Goal: Task Accomplishment & Management: Complete application form

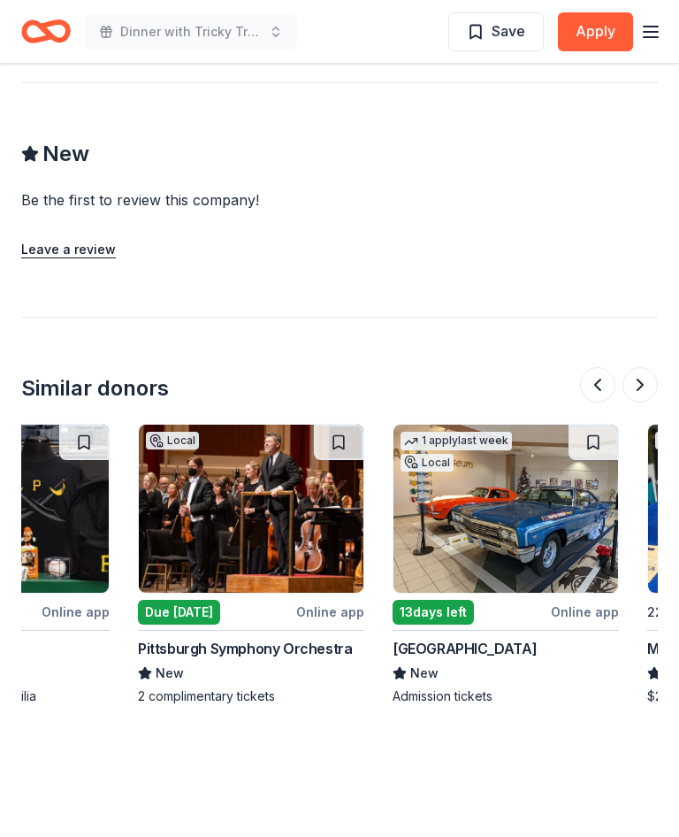
scroll to position [0, 139]
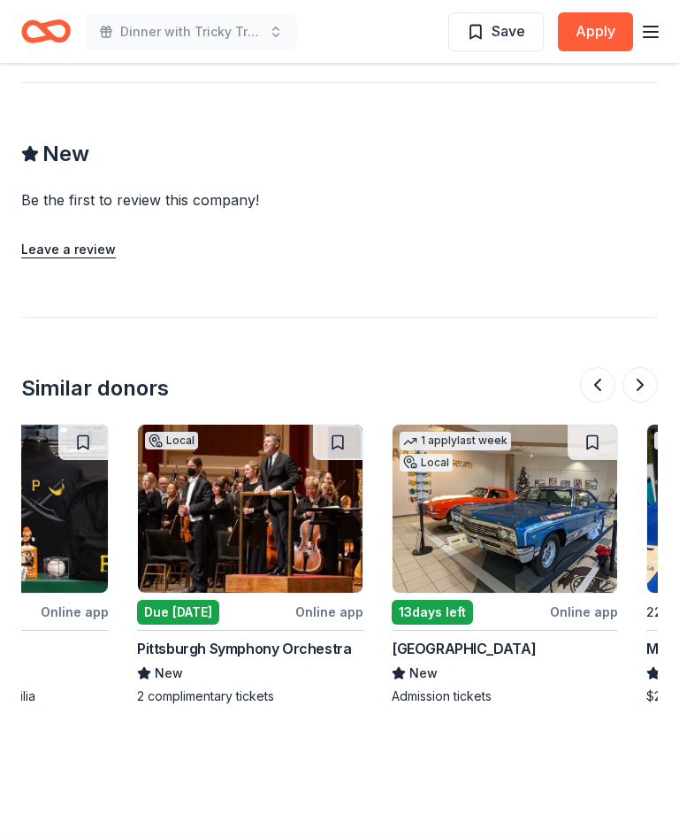
click at [502, 482] on img at bounding box center [505, 509] width 225 height 168
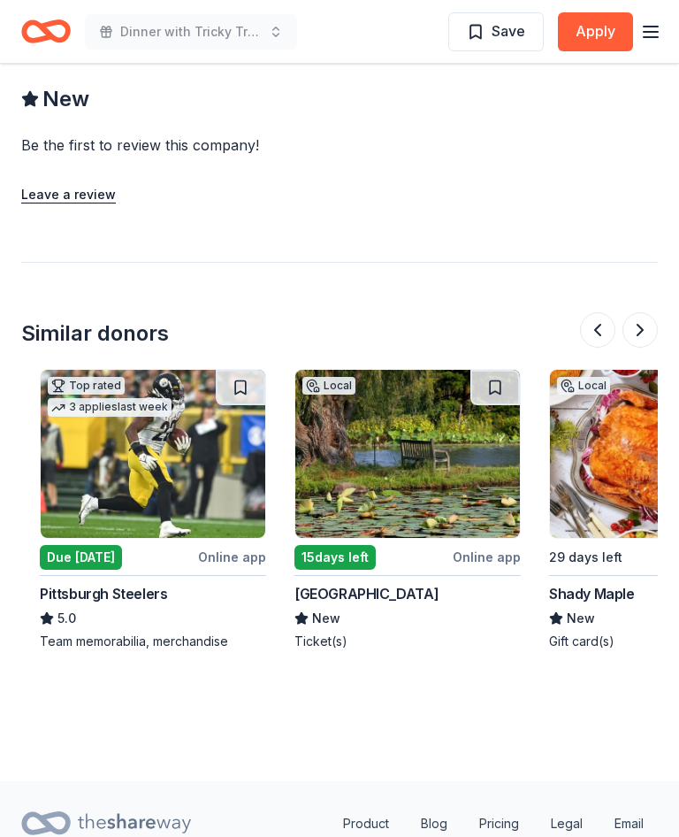
scroll to position [0, 238]
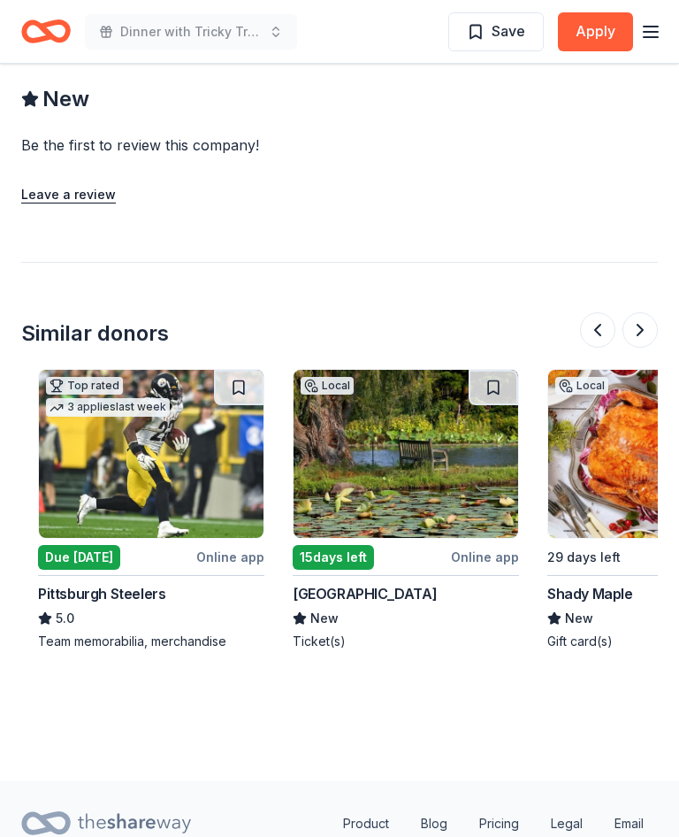
click at [423, 427] on img at bounding box center [406, 454] width 225 height 168
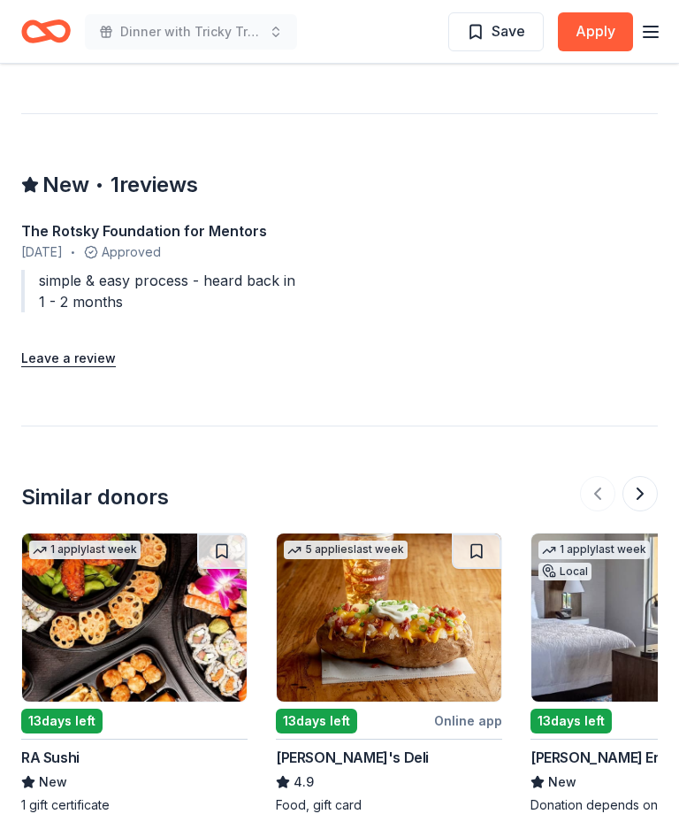
scroll to position [1655, 0]
click at [133, 589] on img at bounding box center [134, 617] width 225 height 168
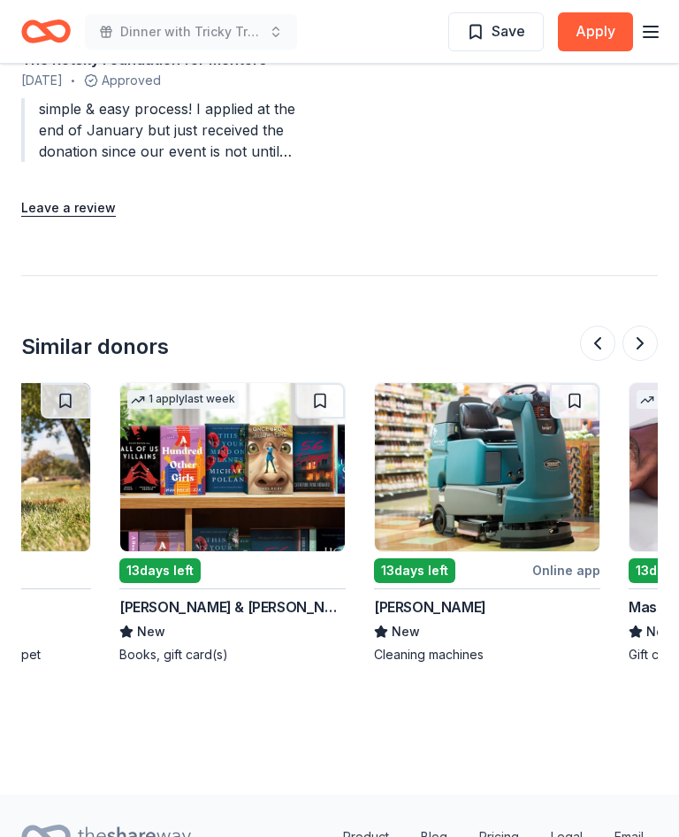
scroll to position [0, 922]
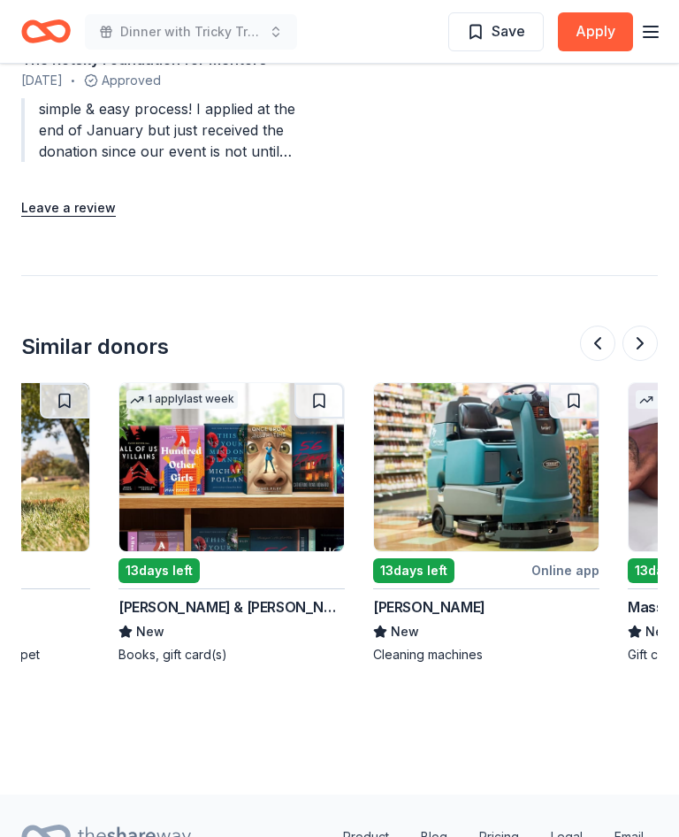
click at [239, 452] on img at bounding box center [231, 467] width 225 height 168
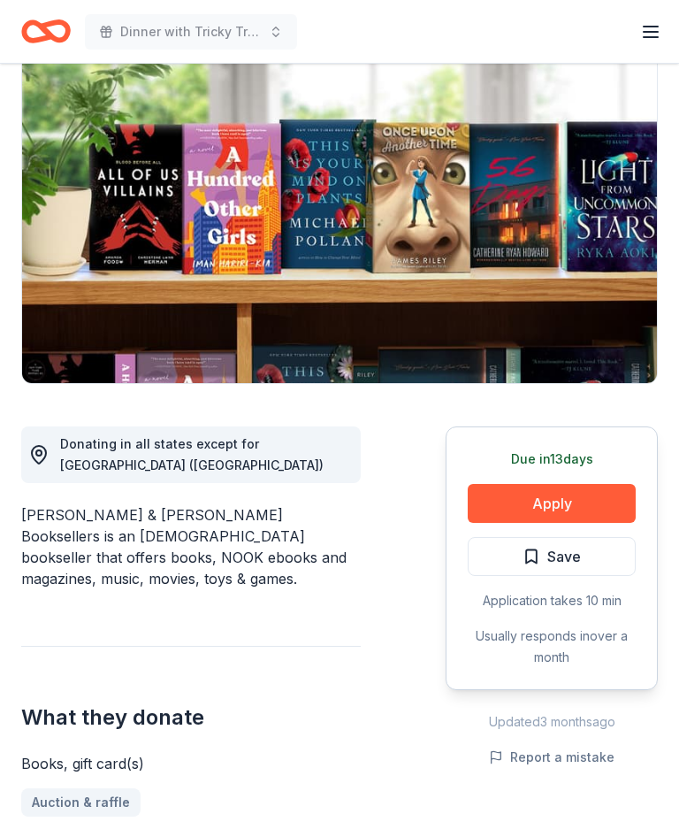
scroll to position [154, 0]
click at [563, 505] on button "Apply" at bounding box center [552, 503] width 168 height 39
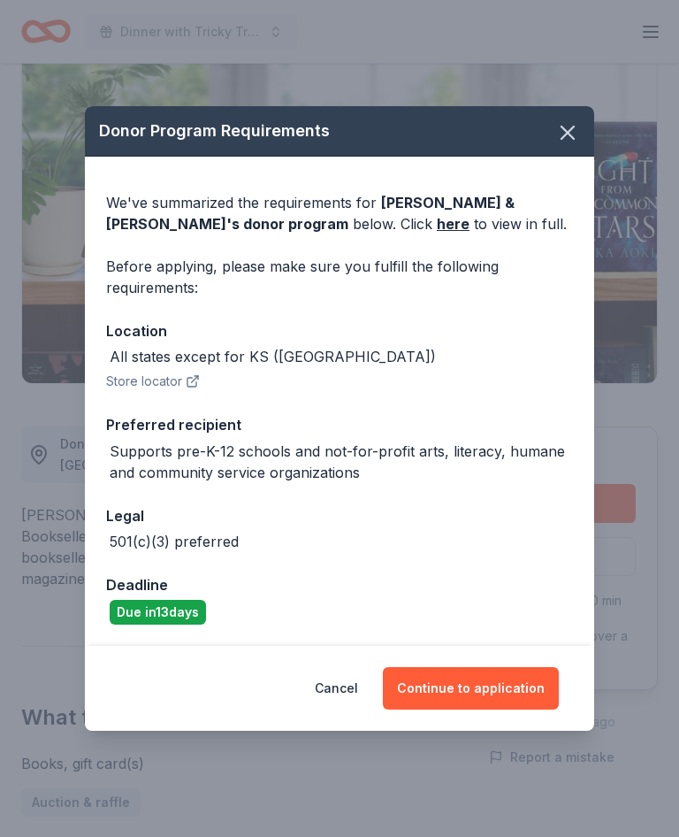
click at [492, 689] on button "Continue to application" at bounding box center [471, 688] width 176 height 42
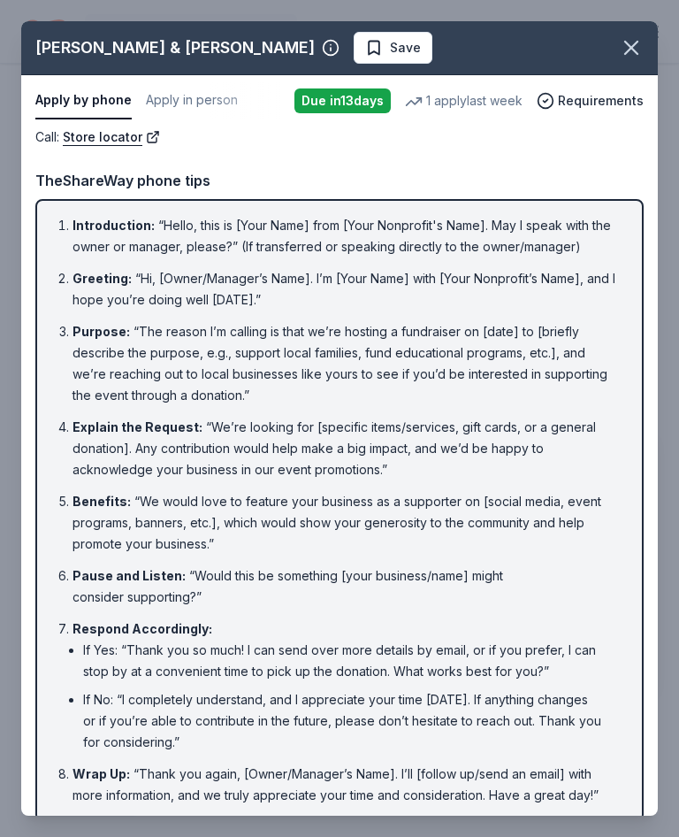
click at [638, 49] on icon "button" at bounding box center [631, 47] width 25 height 25
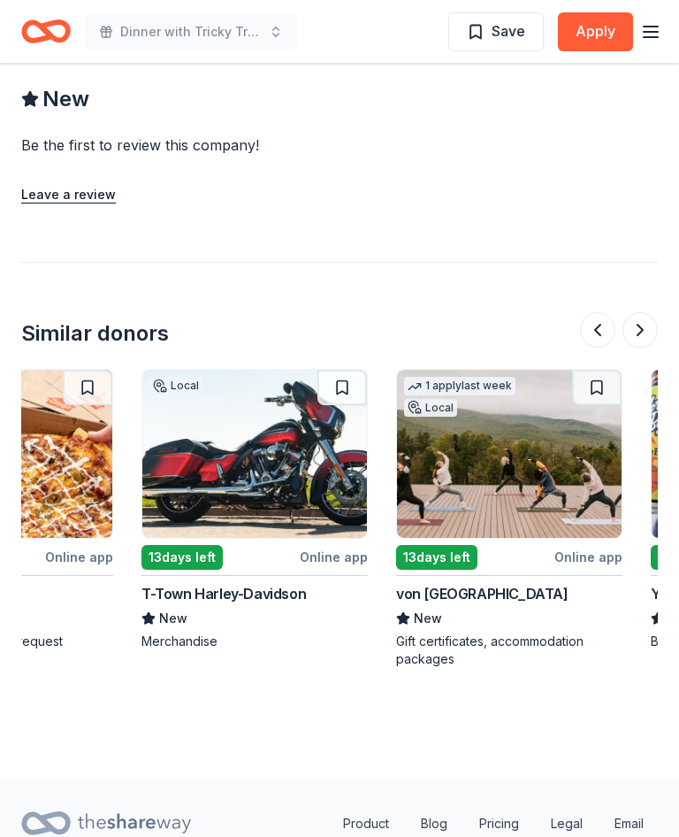
scroll to position [0, 392]
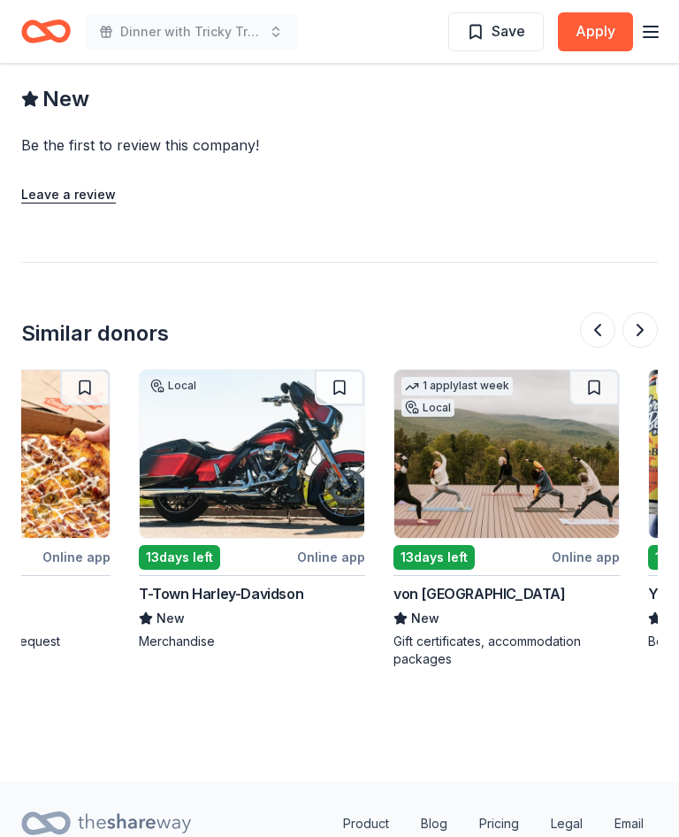
click at [255, 409] on img at bounding box center [252, 454] width 225 height 168
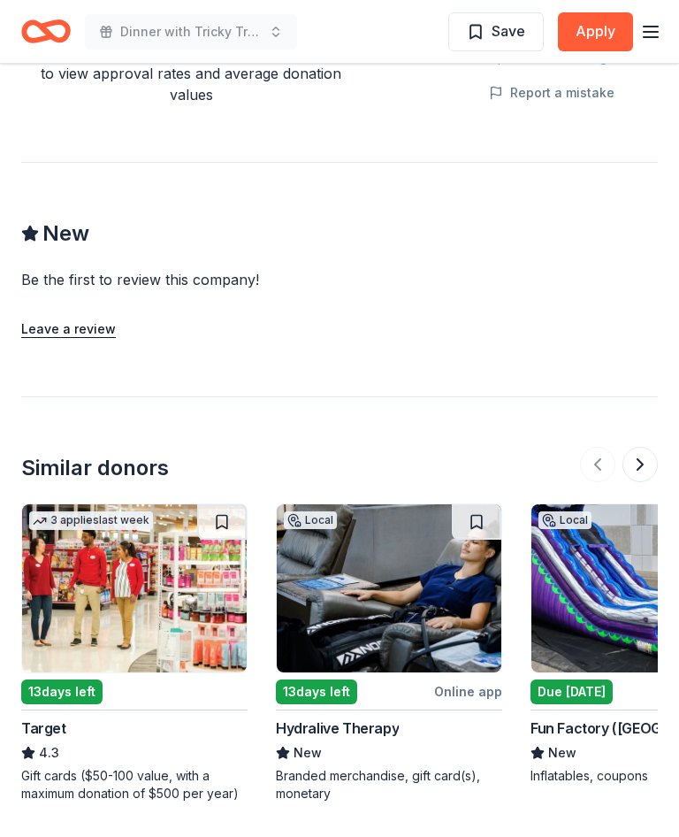
scroll to position [1337, 0]
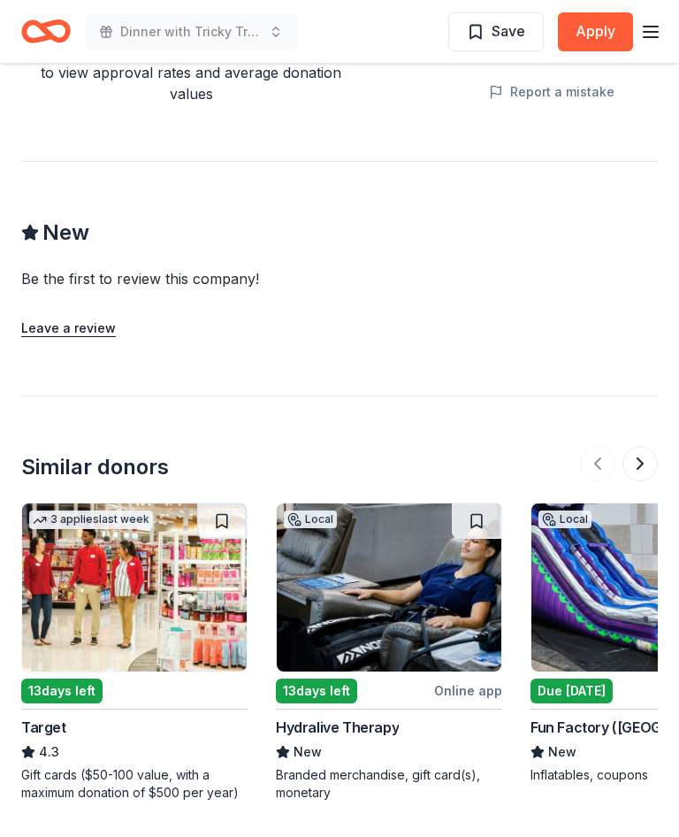
click at [388, 556] on img at bounding box center [389, 588] width 225 height 168
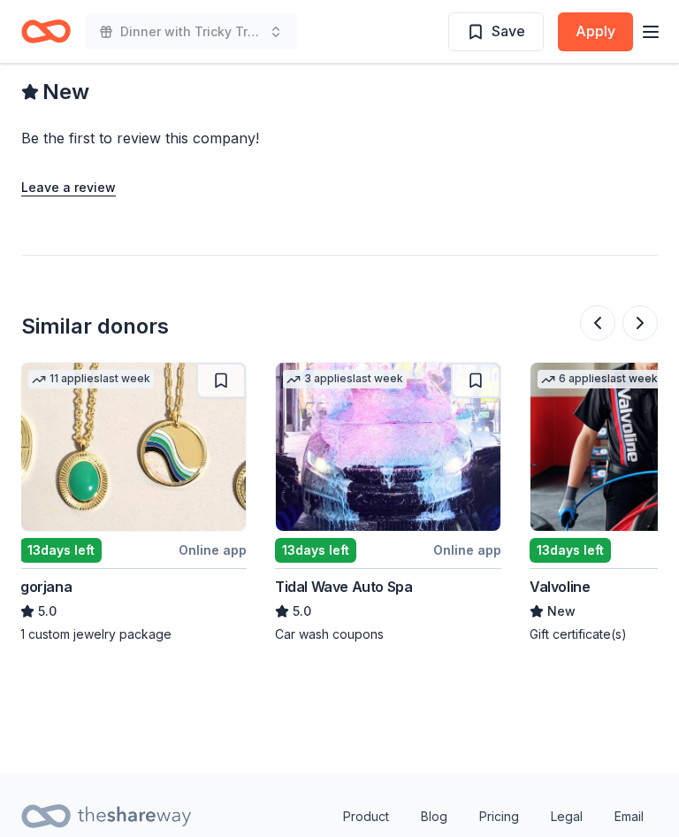
scroll to position [0, 766]
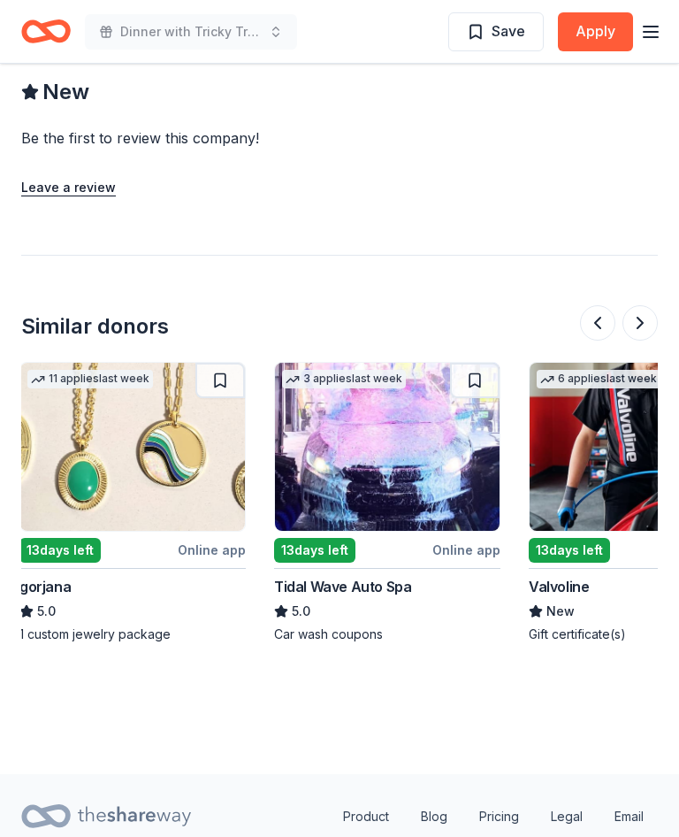
click at [399, 449] on img at bounding box center [387, 447] width 225 height 168
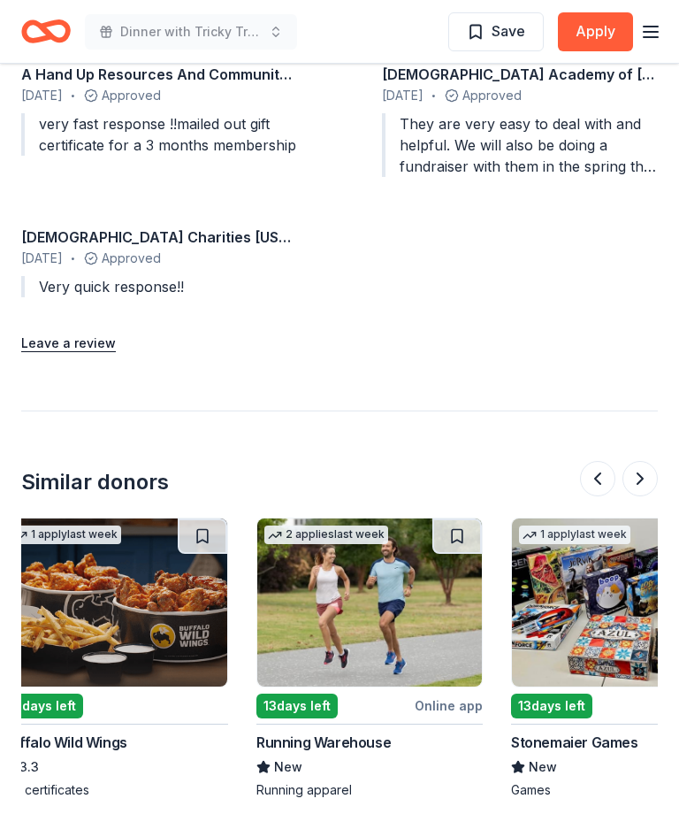
scroll to position [0, 276]
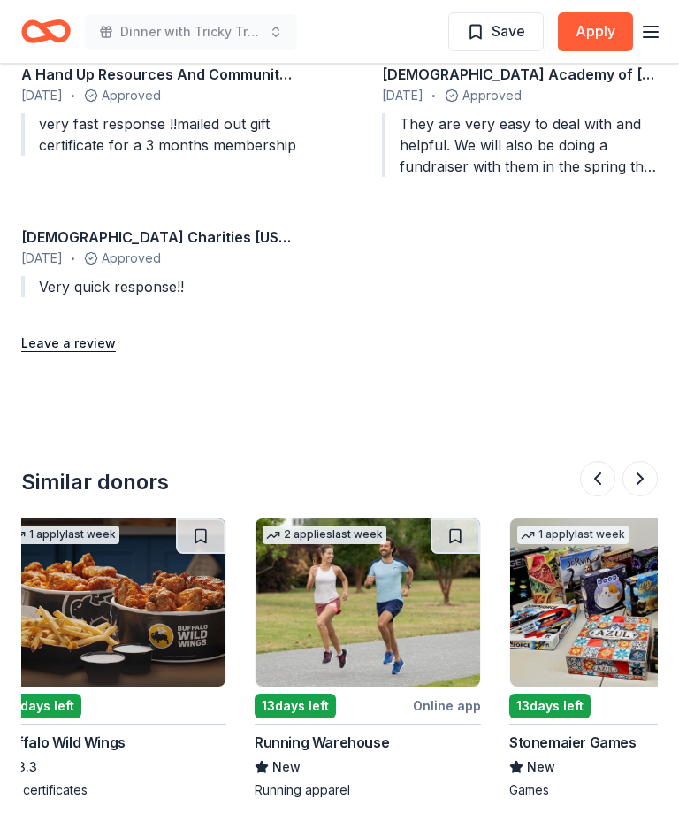
click at [375, 622] on img at bounding box center [368, 602] width 225 height 168
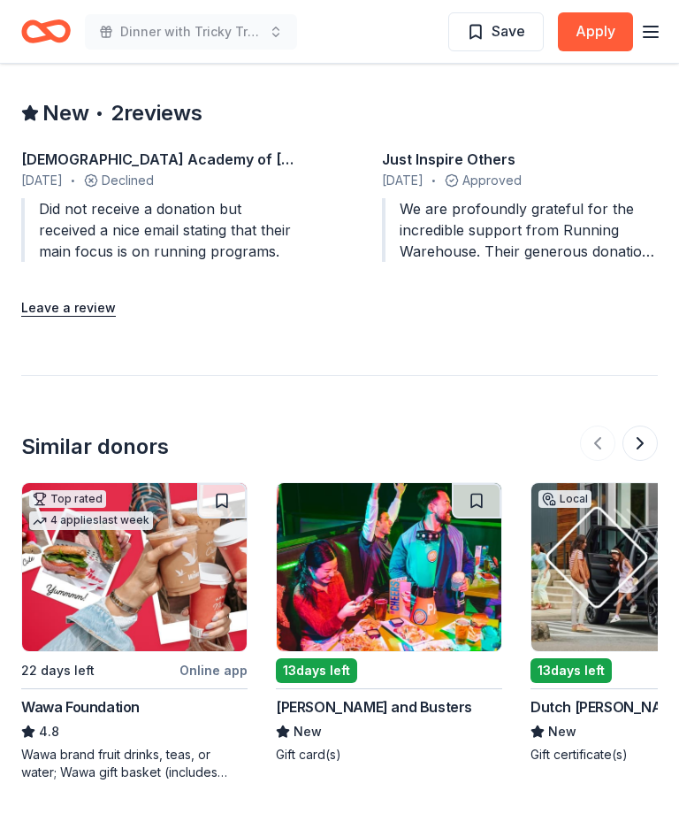
scroll to position [1752, 0]
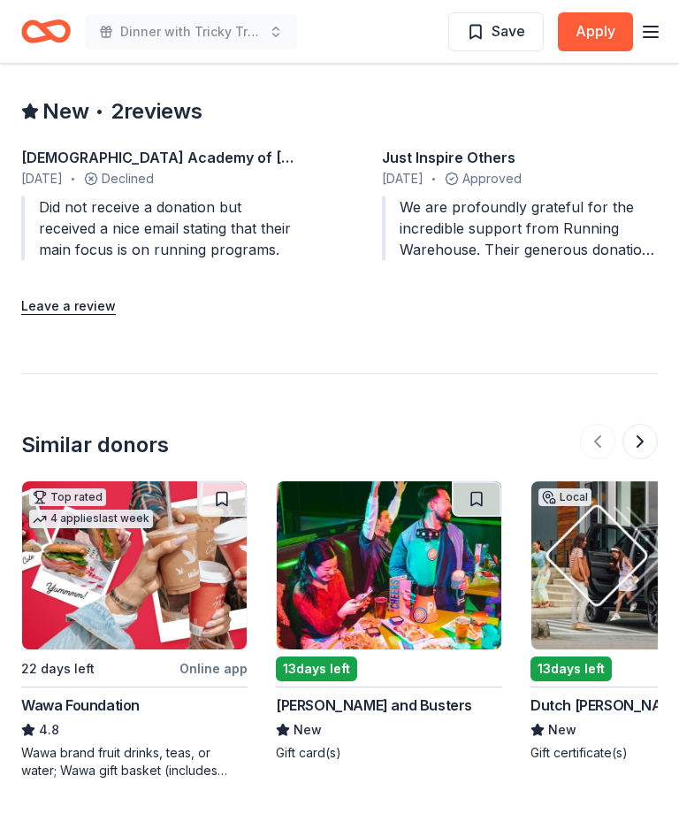
click at [400, 594] on img at bounding box center [389, 566] width 225 height 168
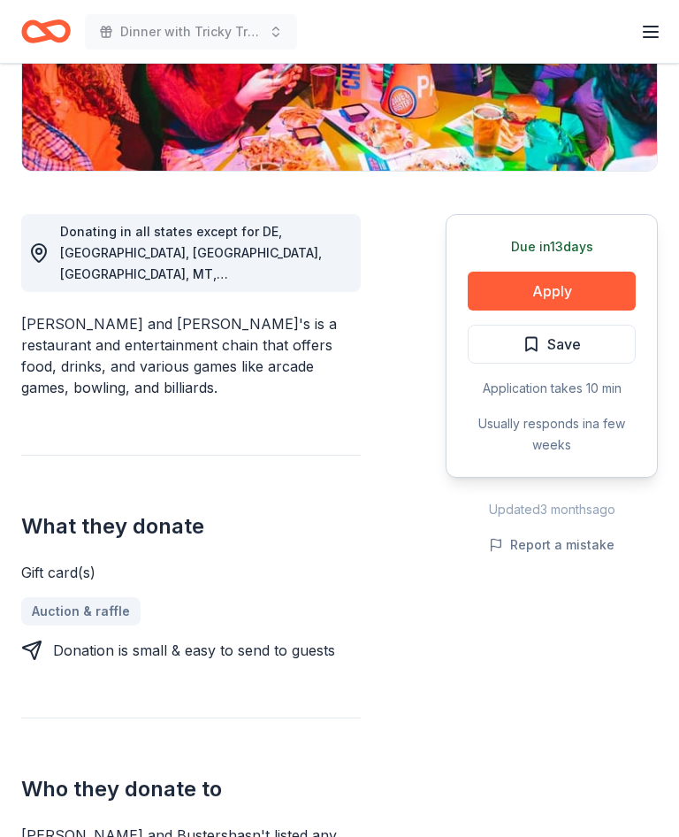
scroll to position [364, 0]
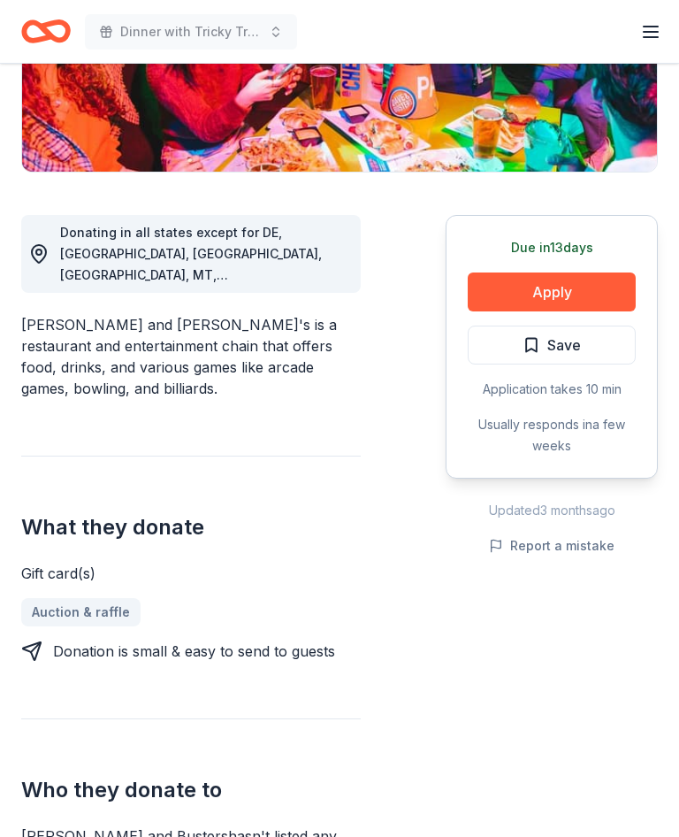
click at [568, 282] on button "Apply" at bounding box center [552, 292] width 168 height 39
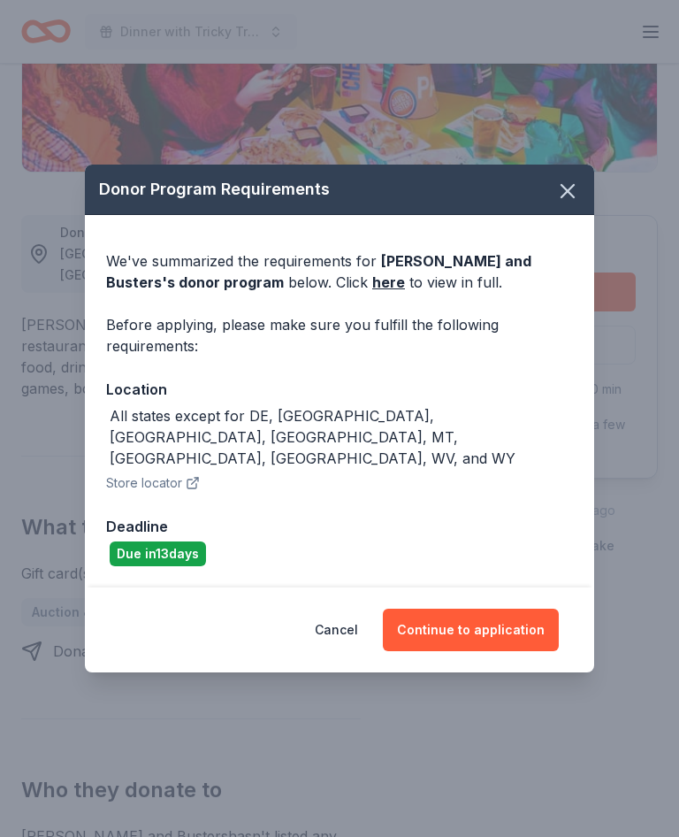
click at [501, 608] on button "Continue to application" at bounding box center [471, 629] width 176 height 42
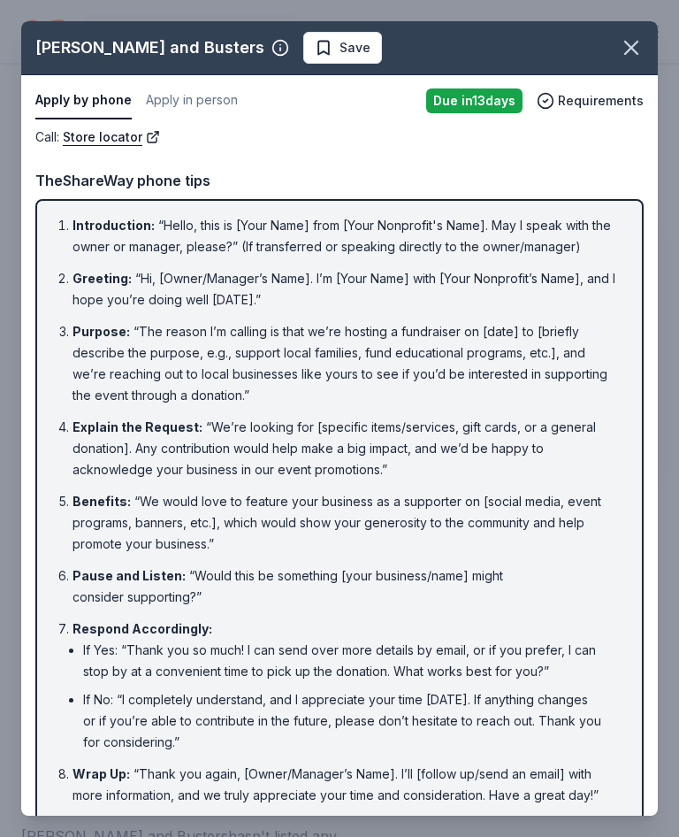
scroll to position [0, 0]
click at [638, 50] on icon "button" at bounding box center [631, 47] width 25 height 25
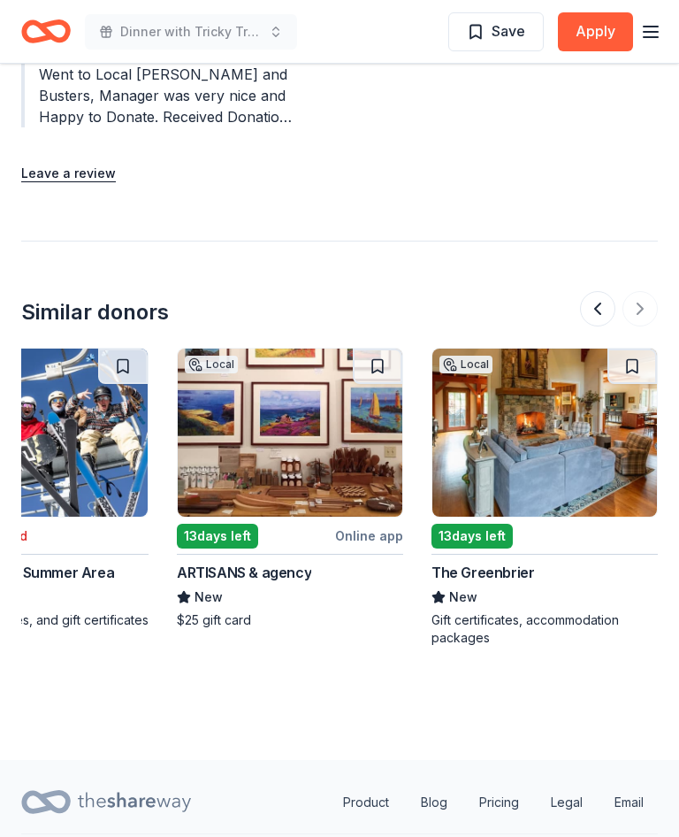
scroll to position [0, 1882]
click at [310, 422] on img at bounding box center [290, 432] width 225 height 168
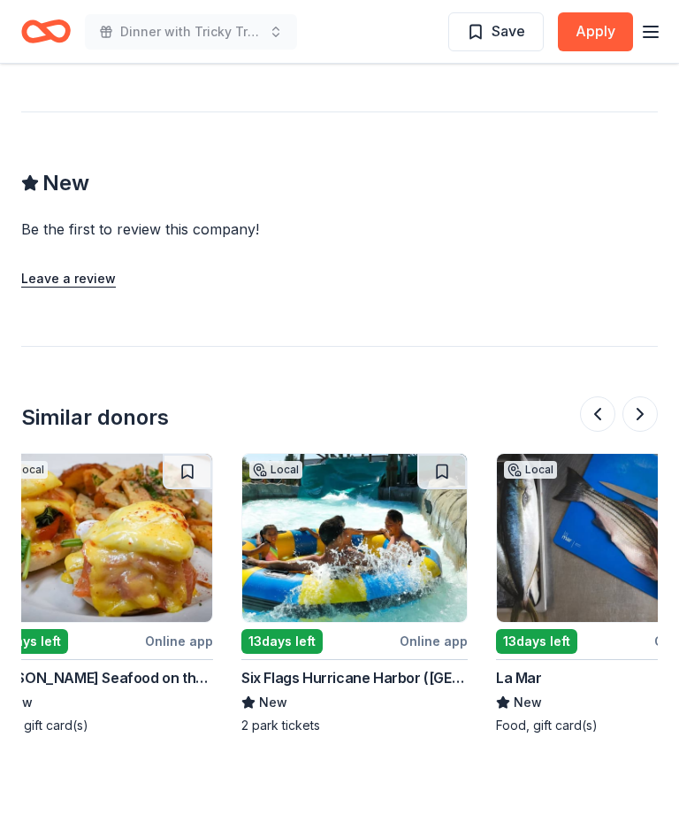
scroll to position [0, 545]
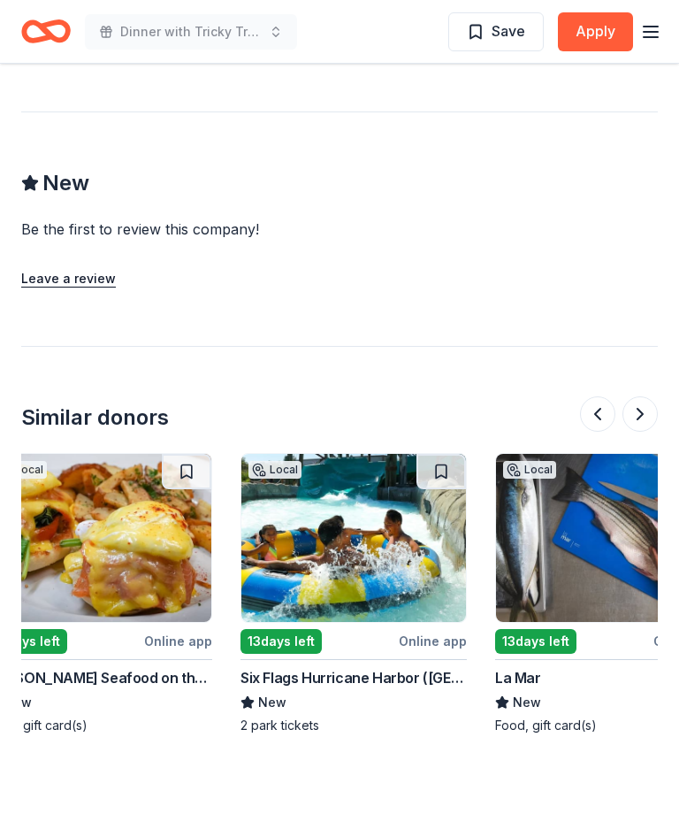
click at [359, 473] on img at bounding box center [353, 538] width 225 height 168
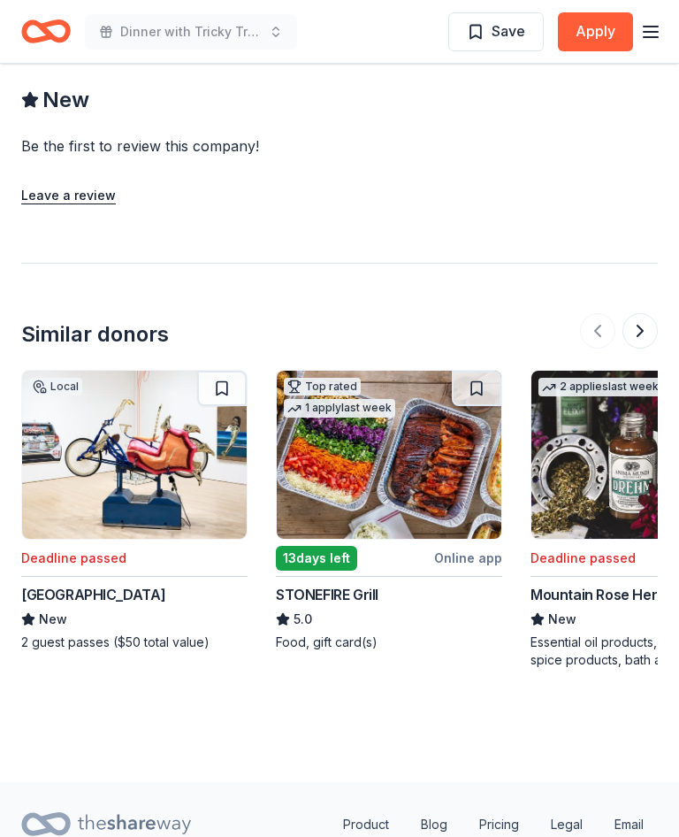
scroll to position [1857, 0]
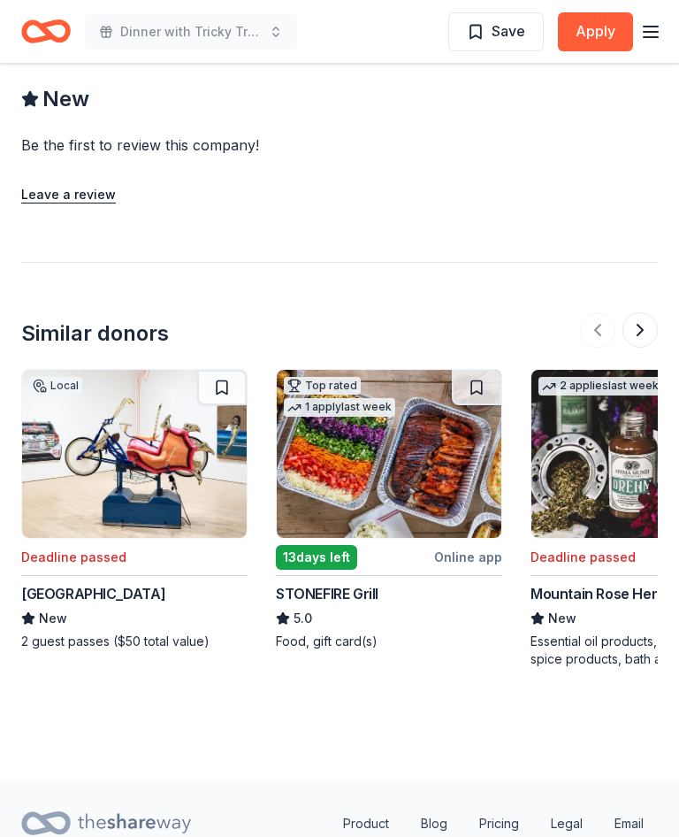
click at [416, 404] on img at bounding box center [389, 454] width 225 height 168
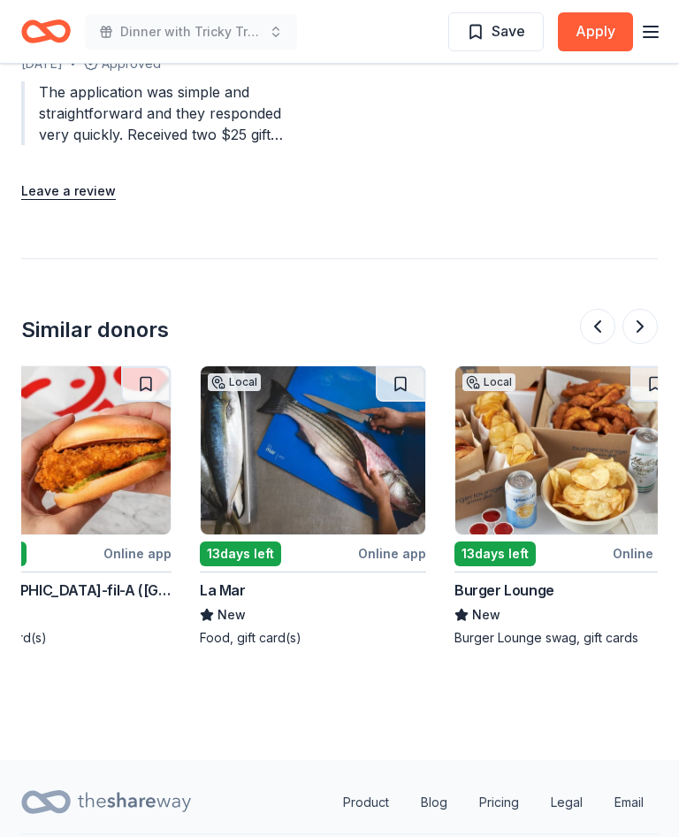
scroll to position [0, 1097]
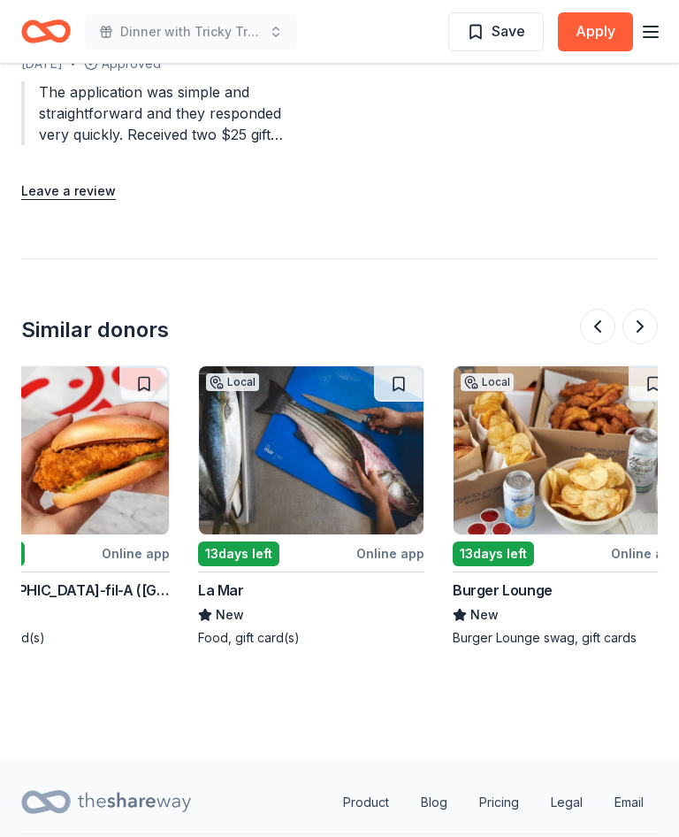
click at [560, 425] on img at bounding box center [566, 450] width 225 height 168
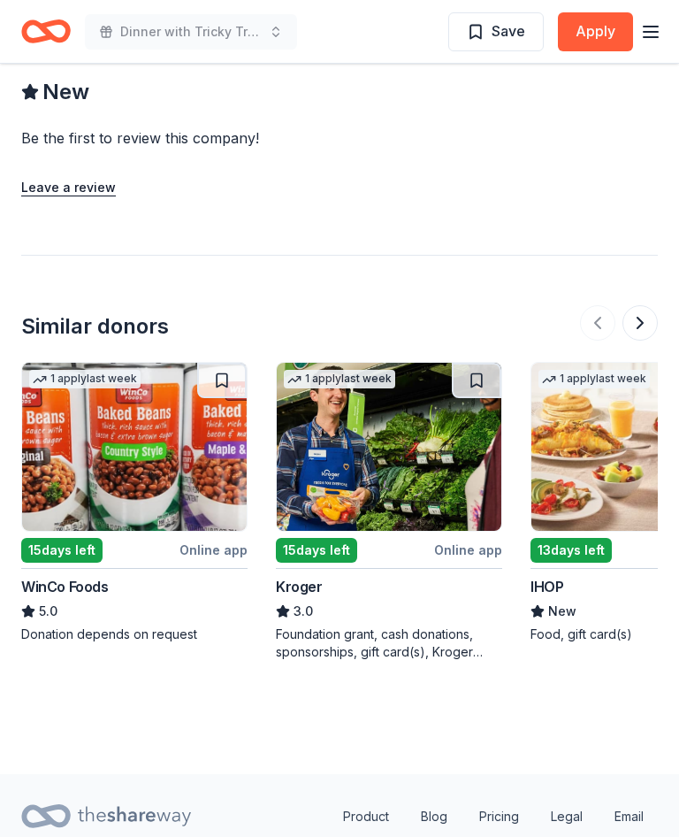
scroll to position [1550, 0]
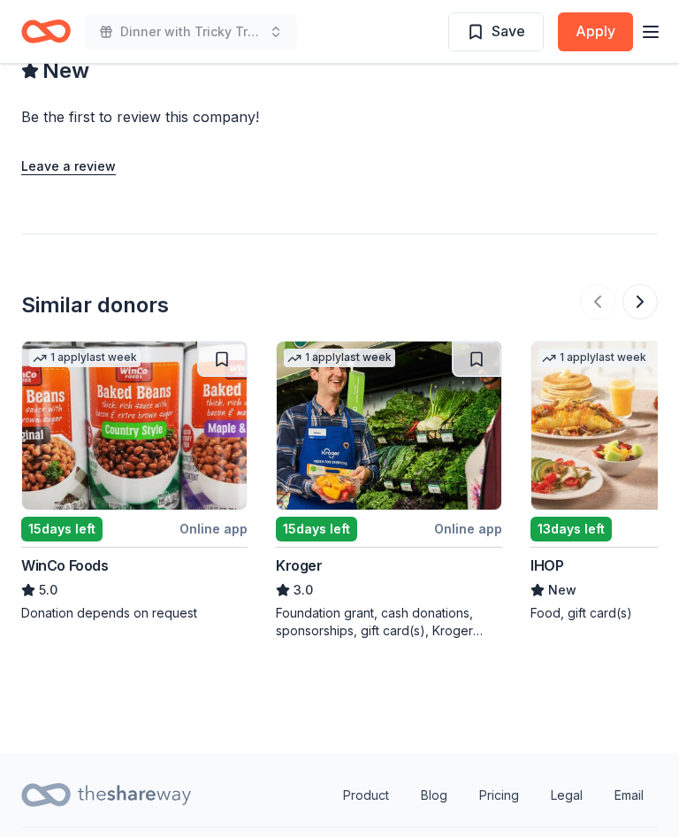
click at [149, 430] on img at bounding box center [134, 425] width 225 height 168
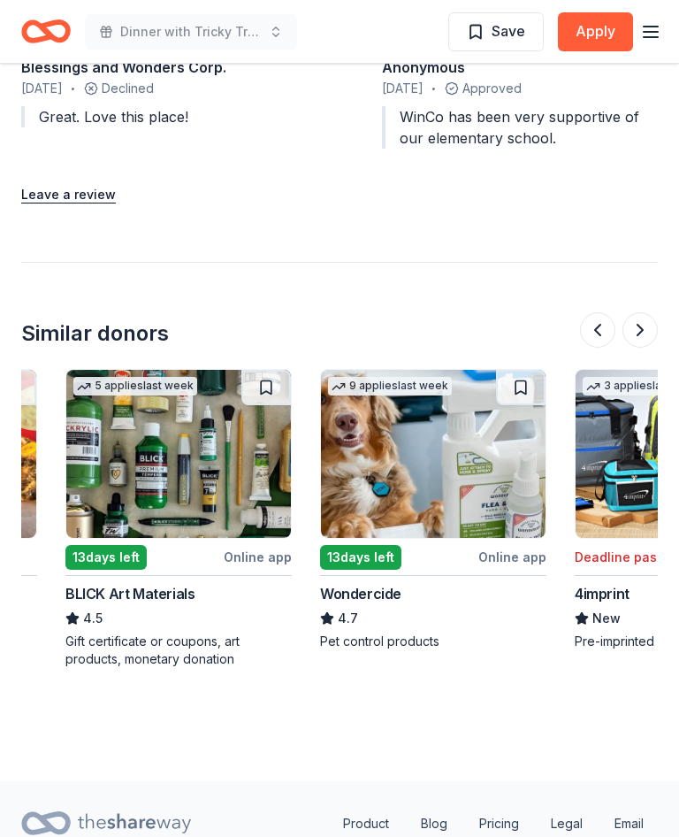
scroll to position [0, 466]
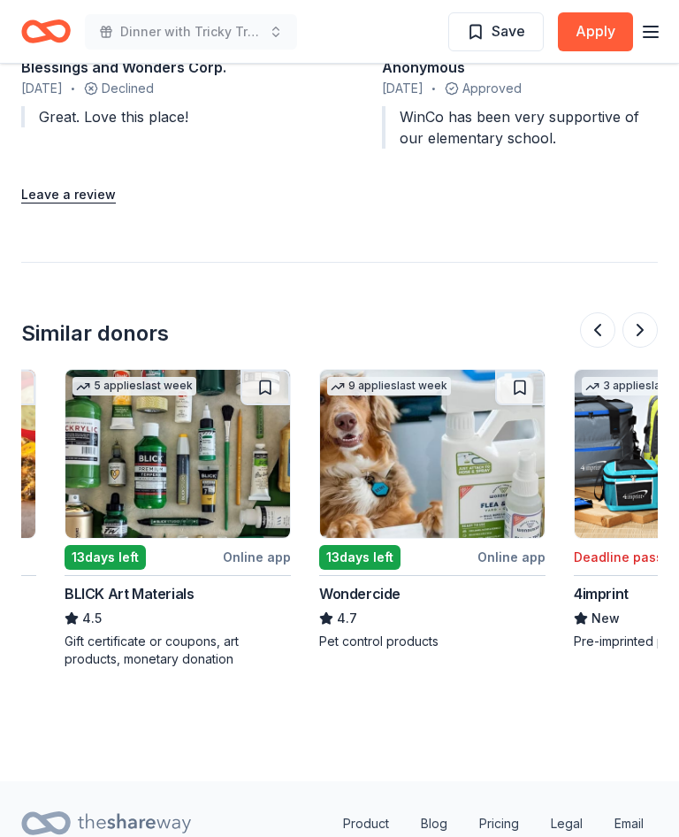
click at [196, 415] on img at bounding box center [177, 454] width 225 height 168
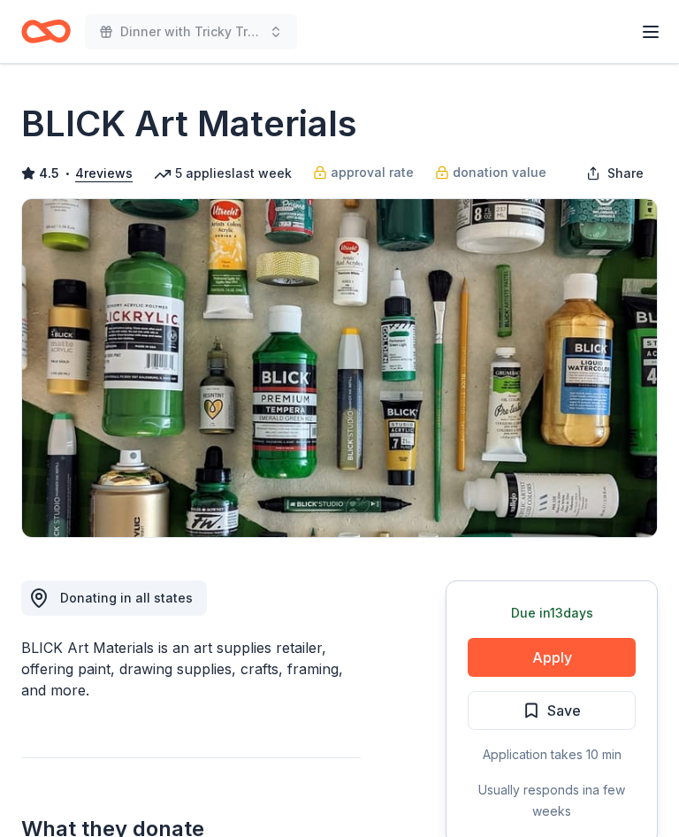
click at [562, 657] on button "Apply" at bounding box center [552, 657] width 168 height 39
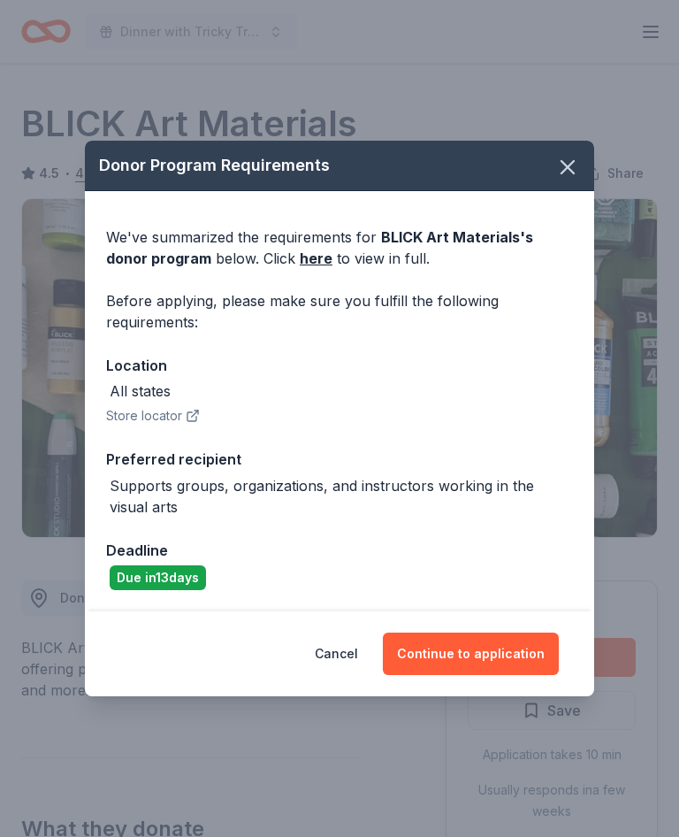
click at [501, 651] on button "Continue to application" at bounding box center [471, 653] width 176 height 42
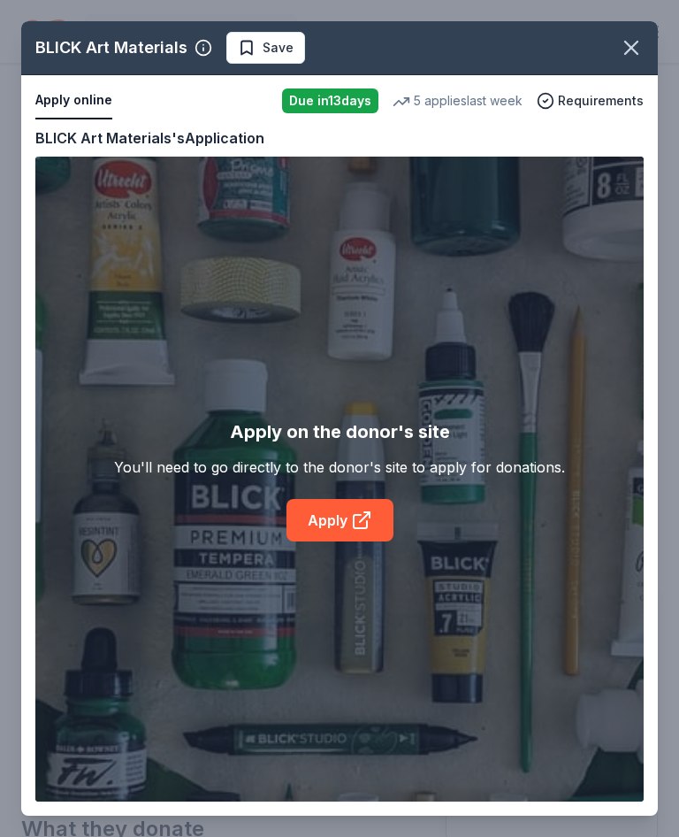
click at [356, 523] on icon at bounding box center [361, 519] width 21 height 21
